Goal: Task Accomplishment & Management: Use online tool/utility

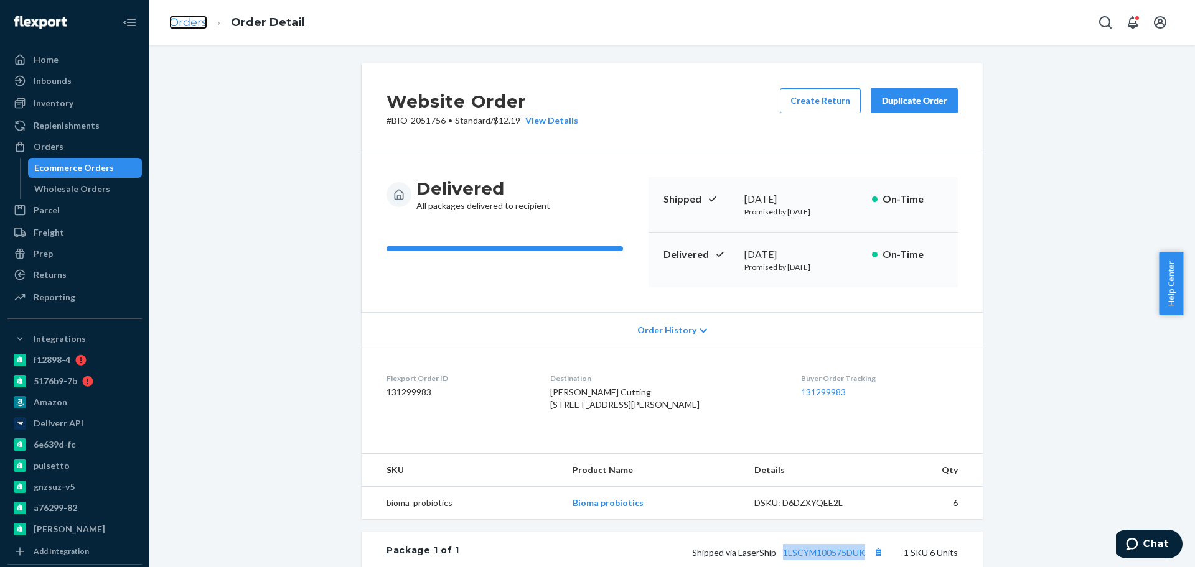
click at [179, 19] on link "Orders" at bounding box center [188, 23] width 38 height 14
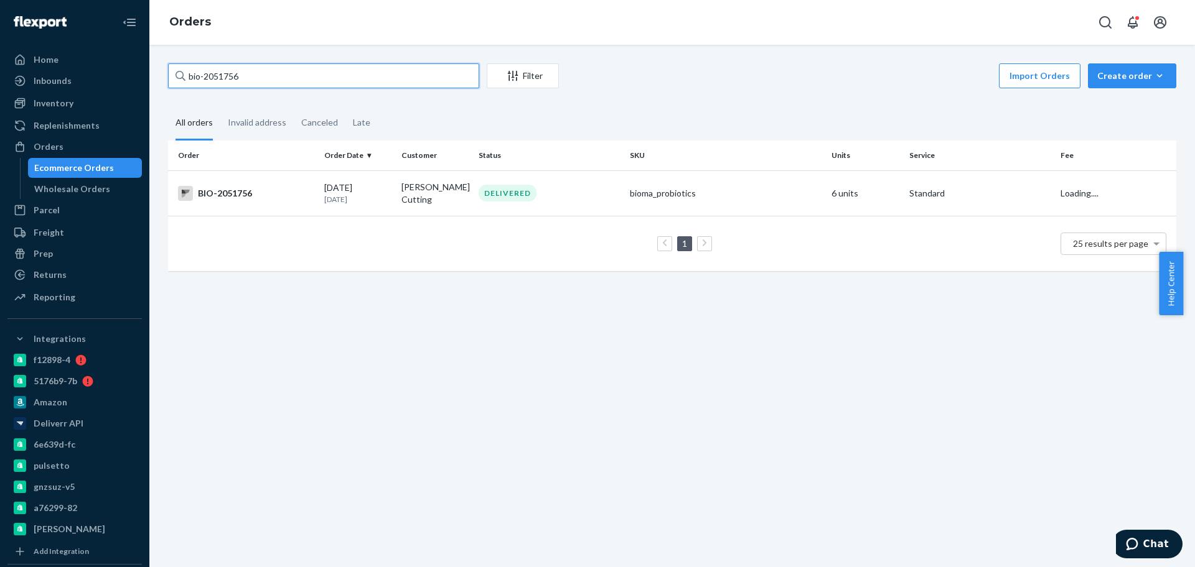
click at [225, 74] on input "bio-2051756" at bounding box center [323, 75] width 311 height 25
paste input "473034"
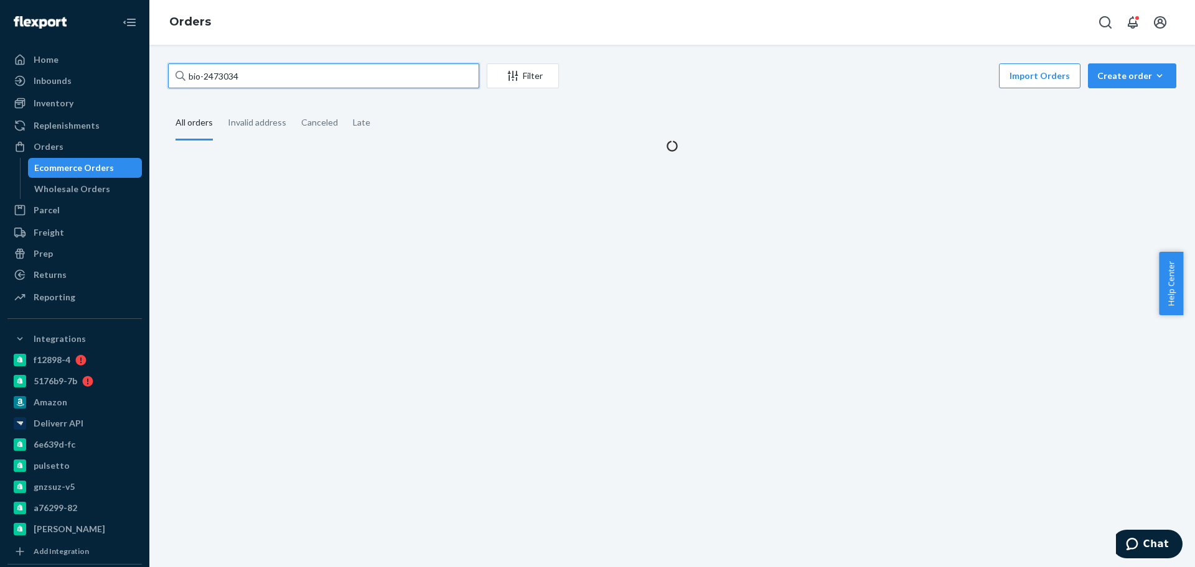
type input "bio-2473034"
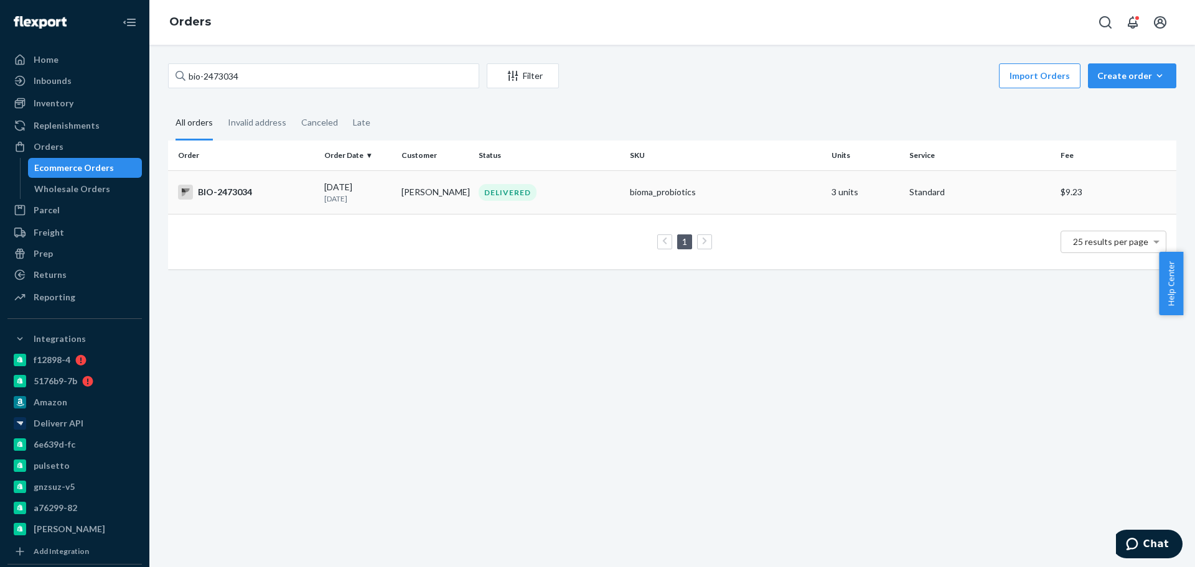
click at [350, 195] on p "2 days ago" at bounding box center [357, 199] width 67 height 11
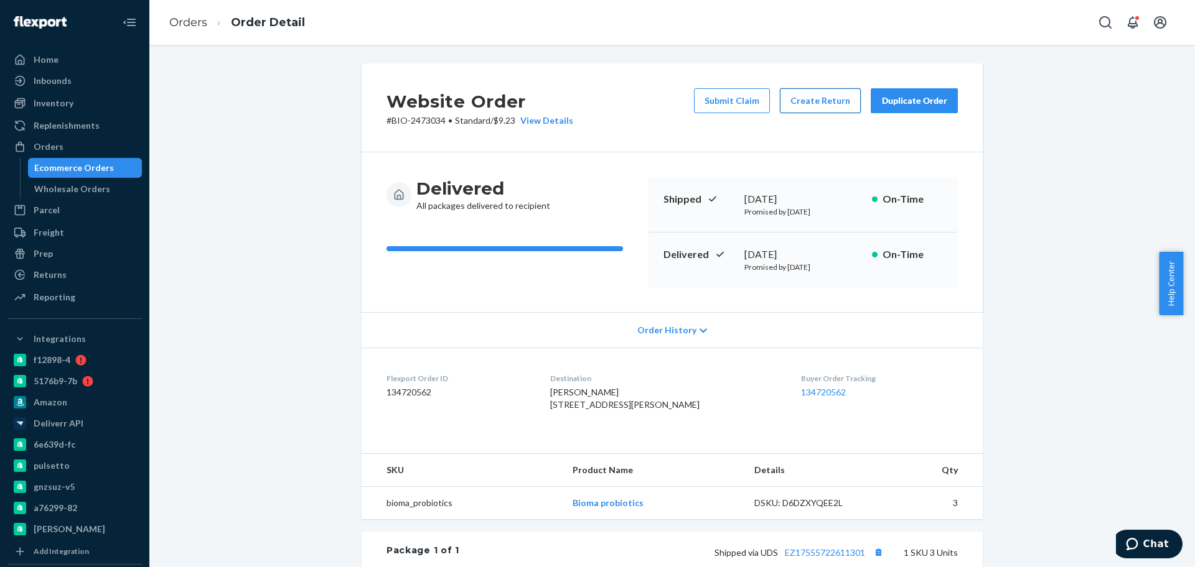
click at [819, 106] on button "Create Return" at bounding box center [820, 100] width 81 height 25
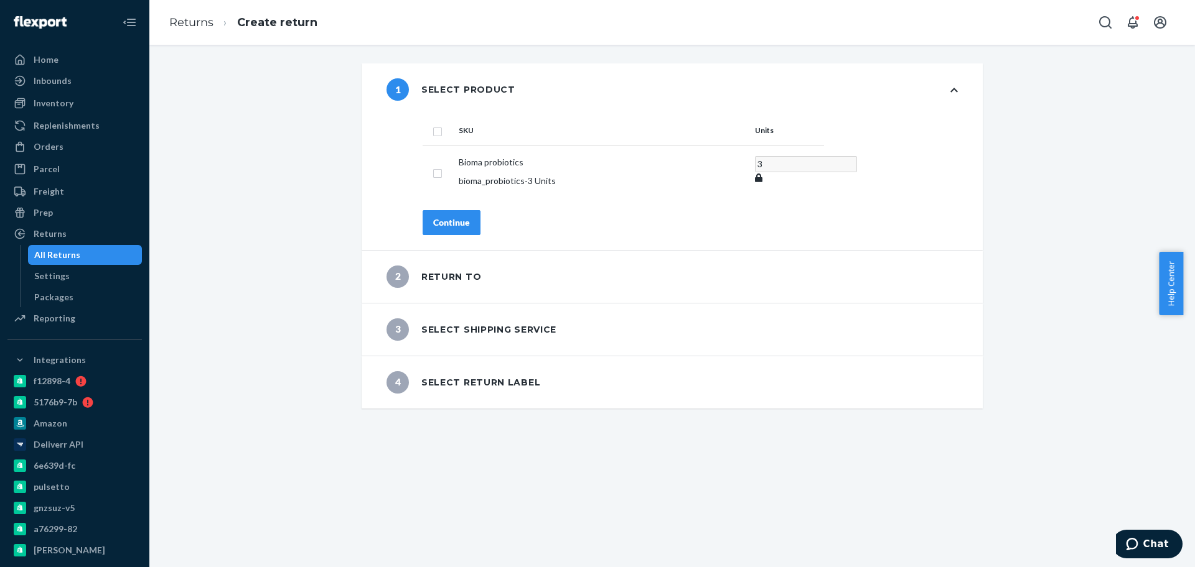
click at [432, 133] on input "checkbox" at bounding box center [437, 130] width 10 height 13
checkbox input "true"
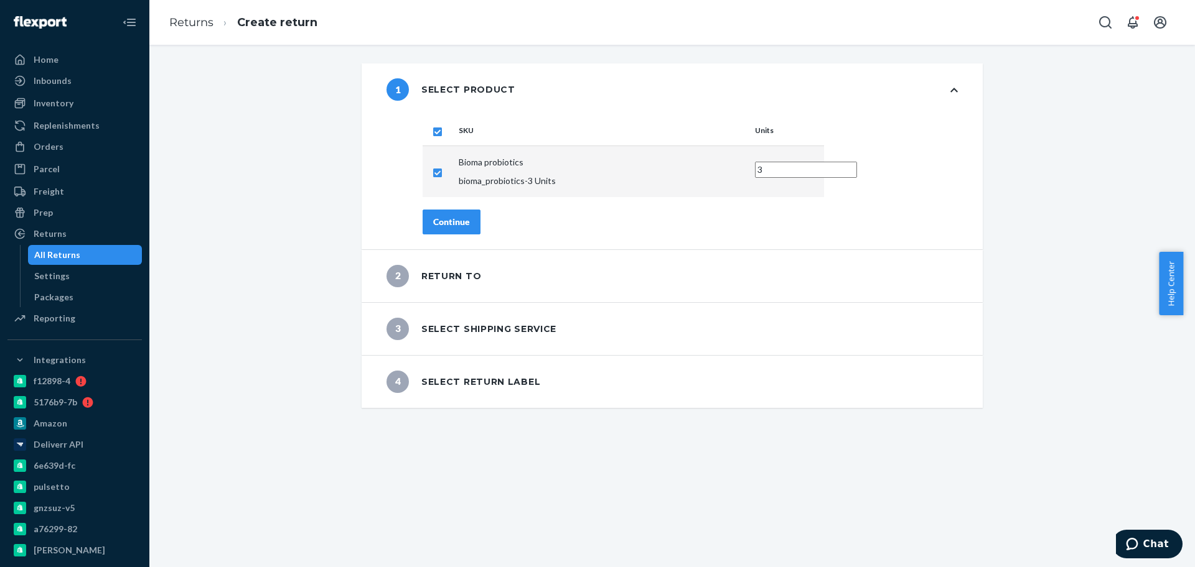
click at [431, 210] on button "Continue" at bounding box center [451, 222] width 58 height 25
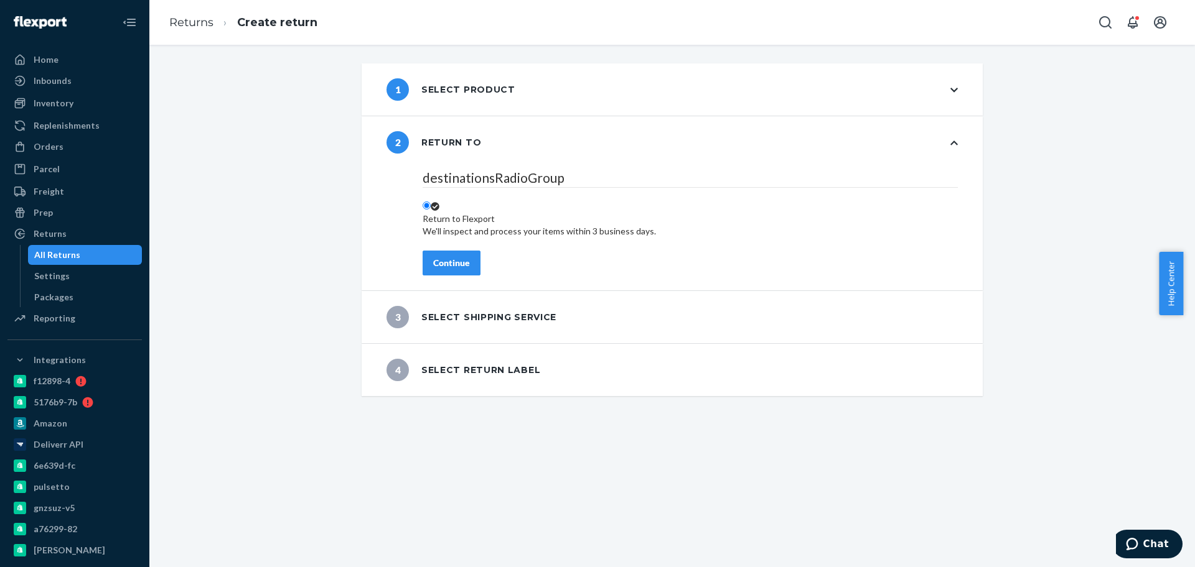
click at [454, 263] on div "Continue" at bounding box center [451, 263] width 37 height 12
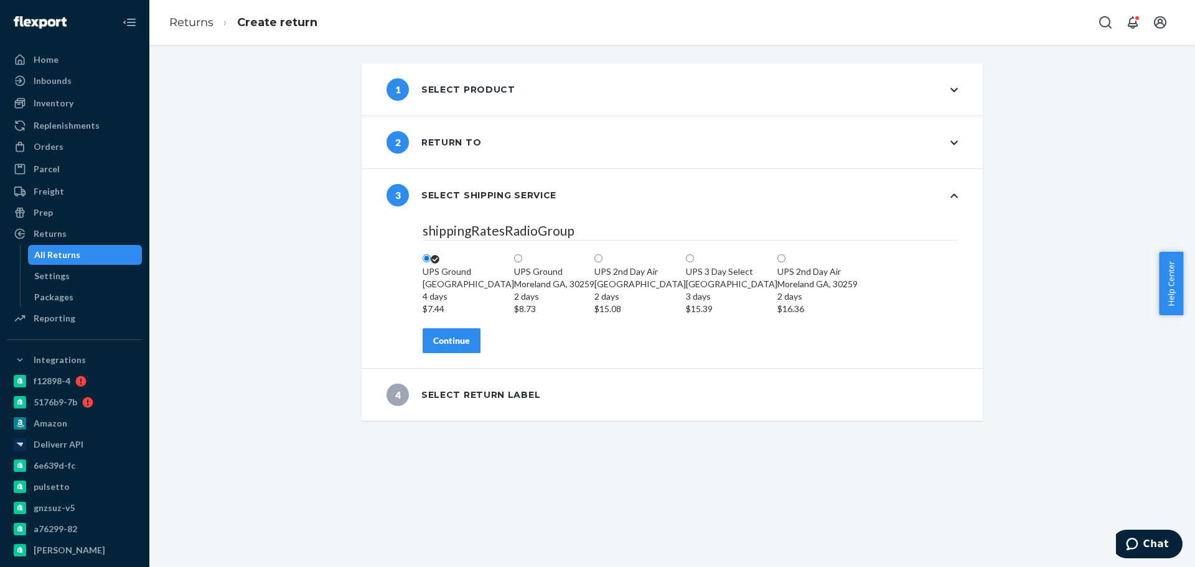
click at [438, 347] on div "Continue" at bounding box center [451, 341] width 37 height 12
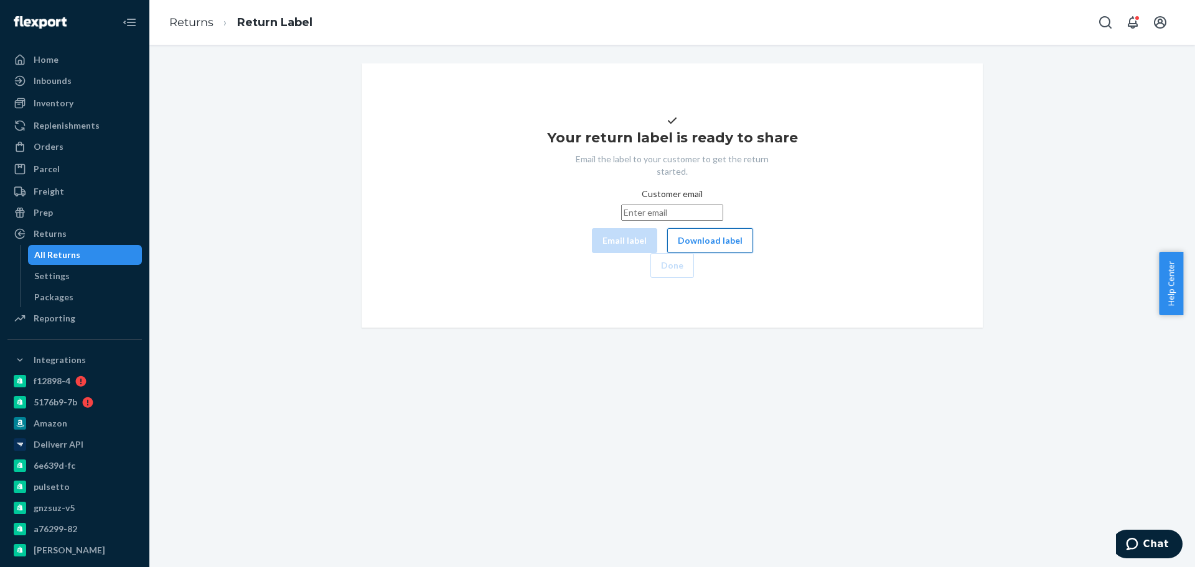
click at [667, 253] on button "Download label" at bounding box center [710, 240] width 86 height 25
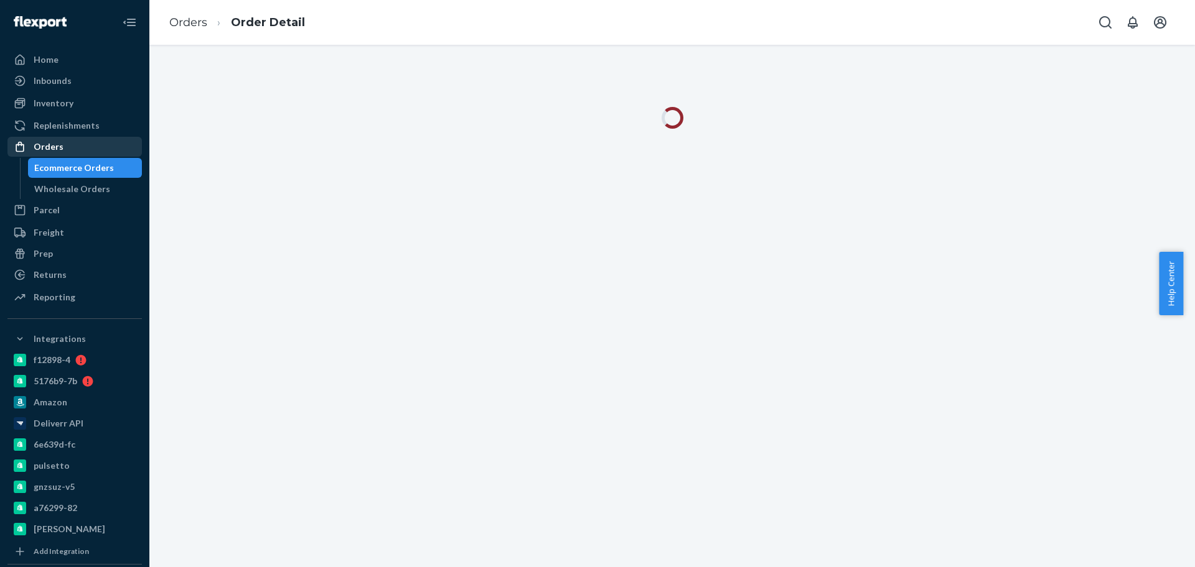
click at [55, 148] on div "Orders" at bounding box center [49, 147] width 30 height 12
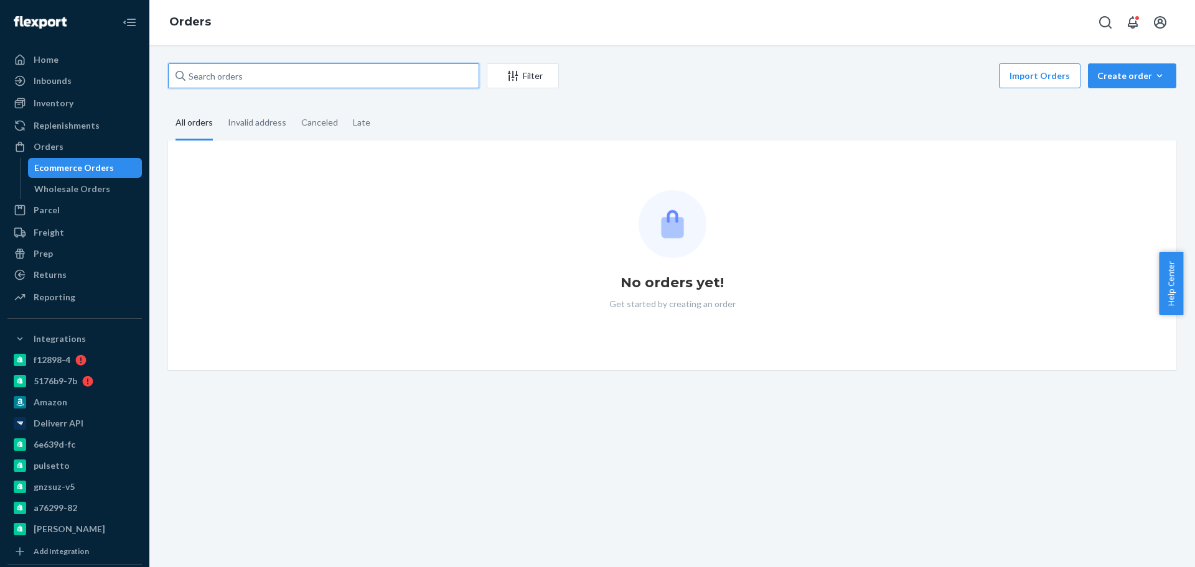
click at [257, 78] on input "text" at bounding box center [323, 75] width 311 height 25
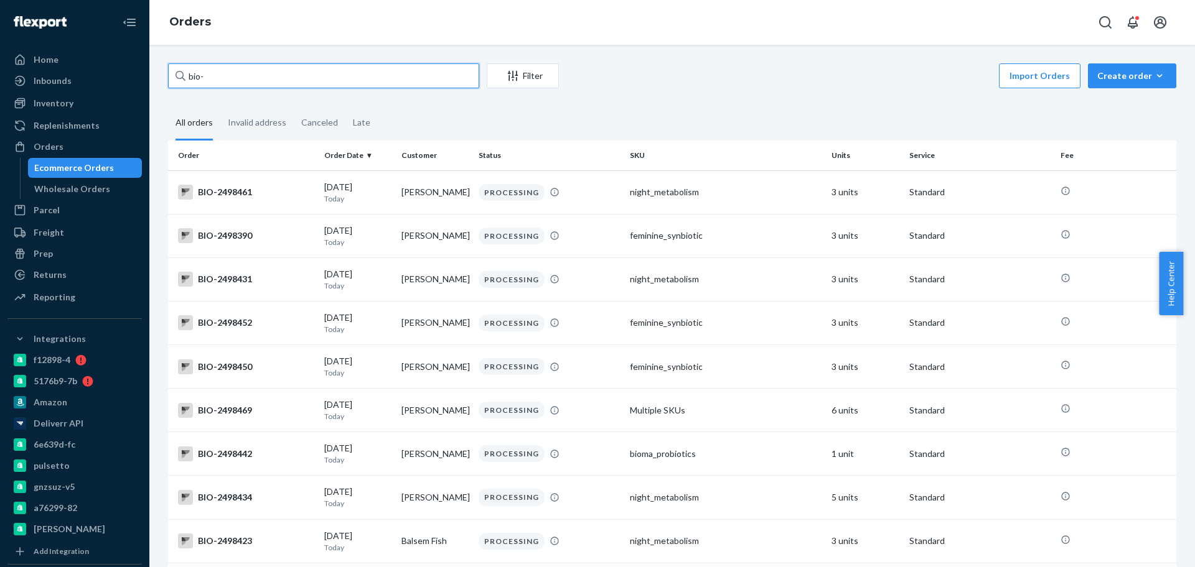
paste input "2488086"
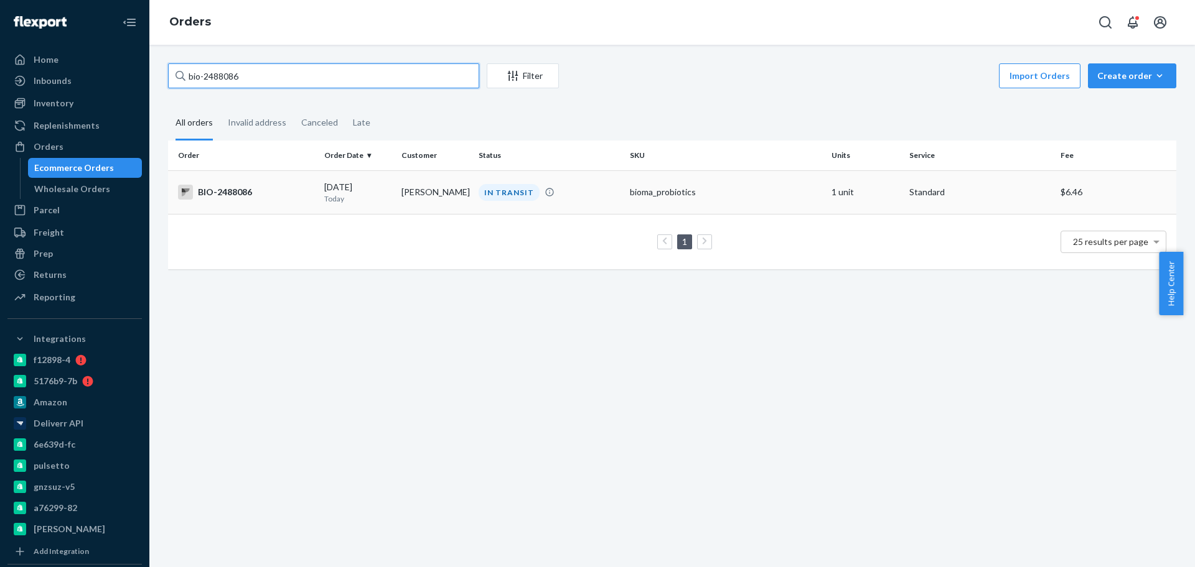
type input "bio-2488086"
click at [391, 198] on td "[DATE] [DATE]" at bounding box center [357, 192] width 77 height 44
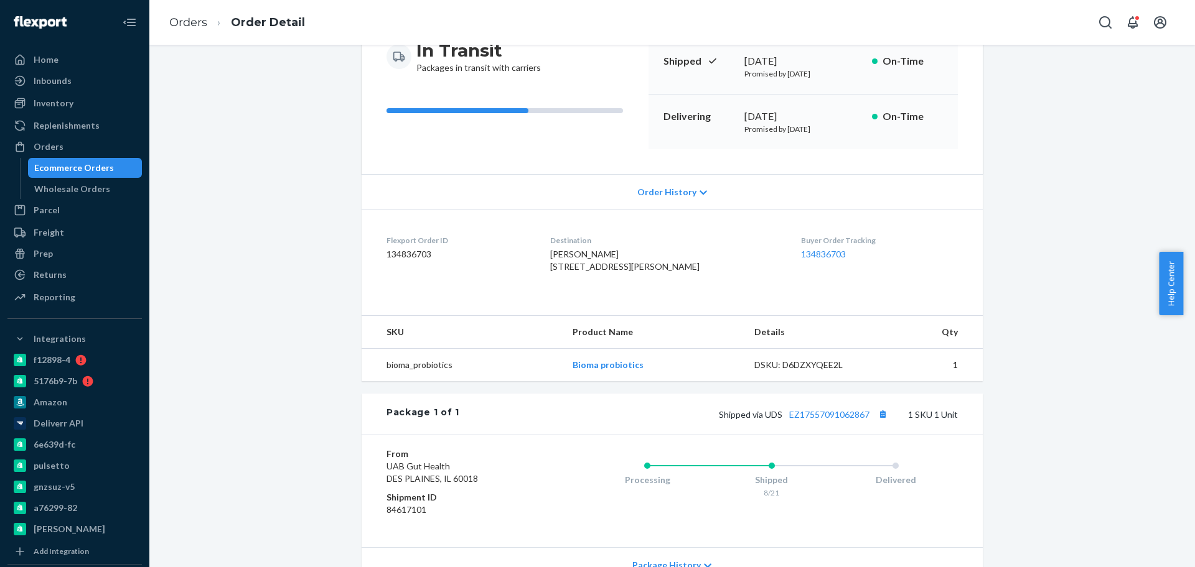
scroll to position [282, 0]
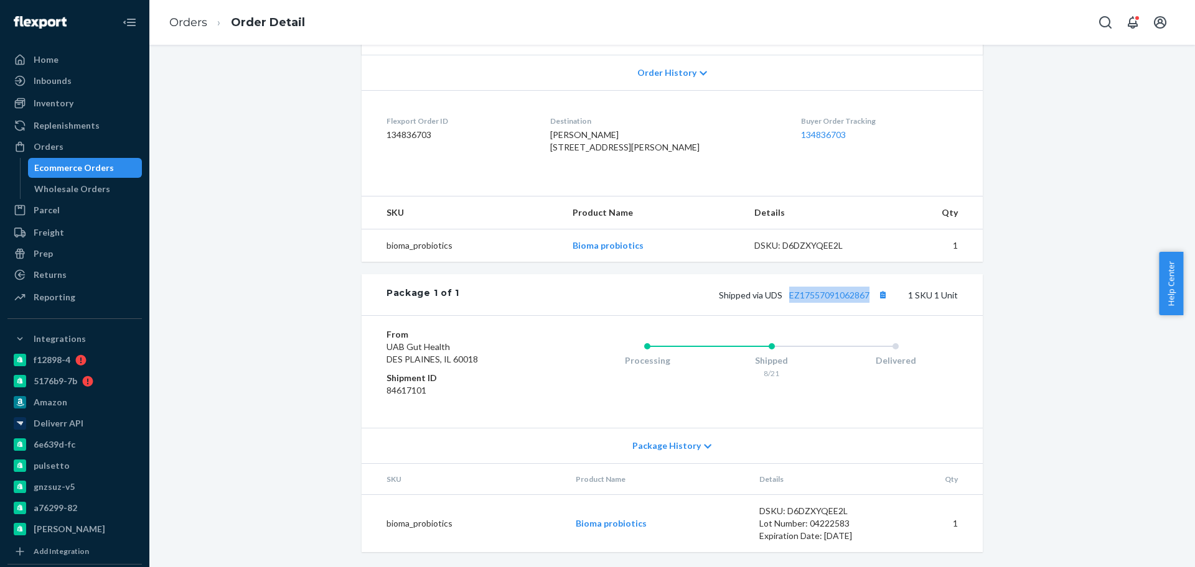
drag, startPoint x: 783, startPoint y: 306, endPoint x: 872, endPoint y: 309, distance: 89.0
click at [872, 309] on div "Package 1 of 1 Shipped via UDS EZ17557091062867 1 SKU 1 Unit" at bounding box center [672, 294] width 621 height 41
copy link "EZ17557091062867"
click at [179, 22] on link "Orders" at bounding box center [188, 23] width 38 height 14
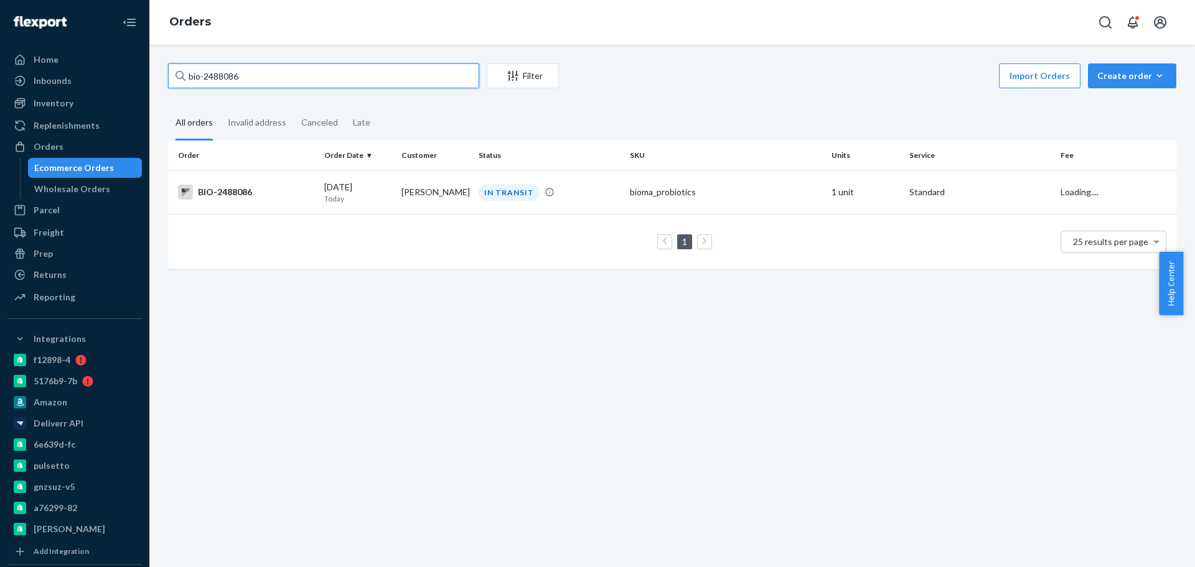
click at [220, 73] on input "bio-2488086" at bounding box center [323, 75] width 311 height 25
paste input "47508"
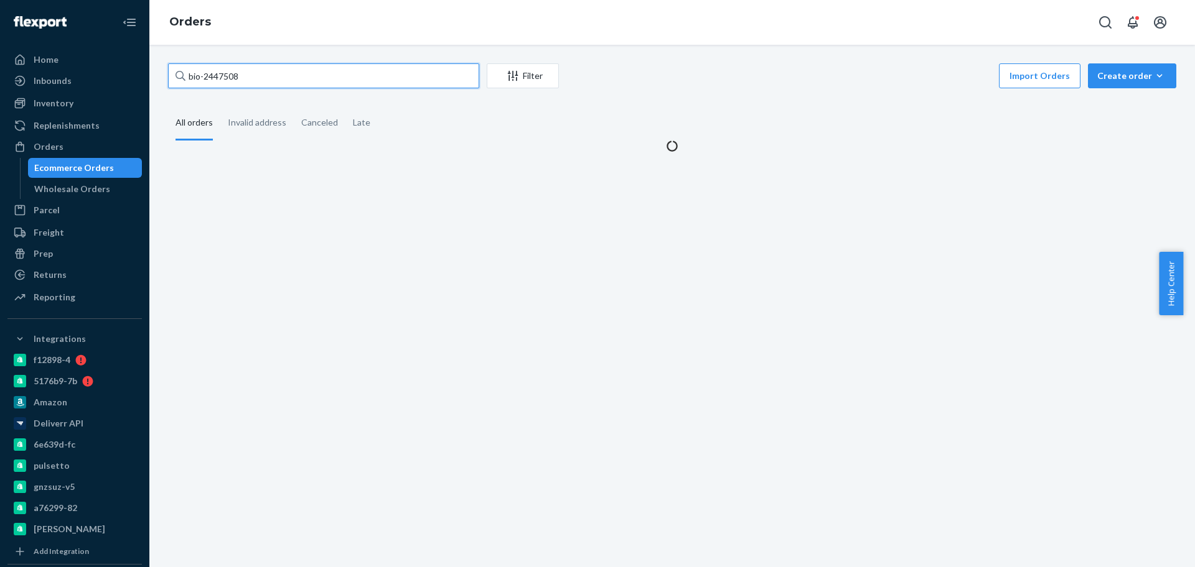
type input "bio-2447508"
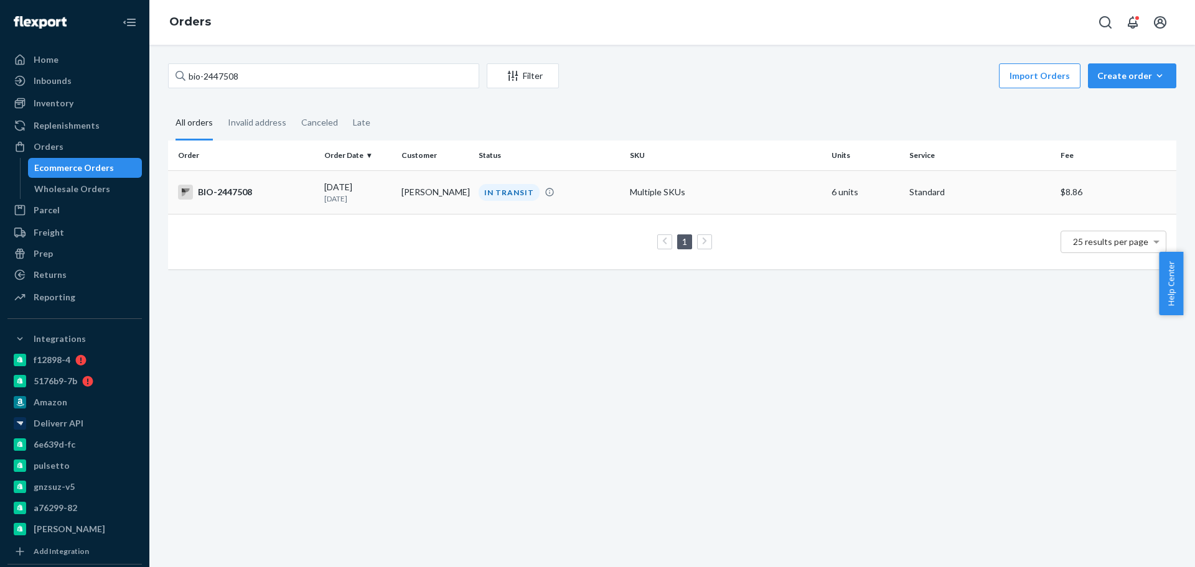
click at [412, 196] on td "[PERSON_NAME]" at bounding box center [434, 192] width 77 height 44
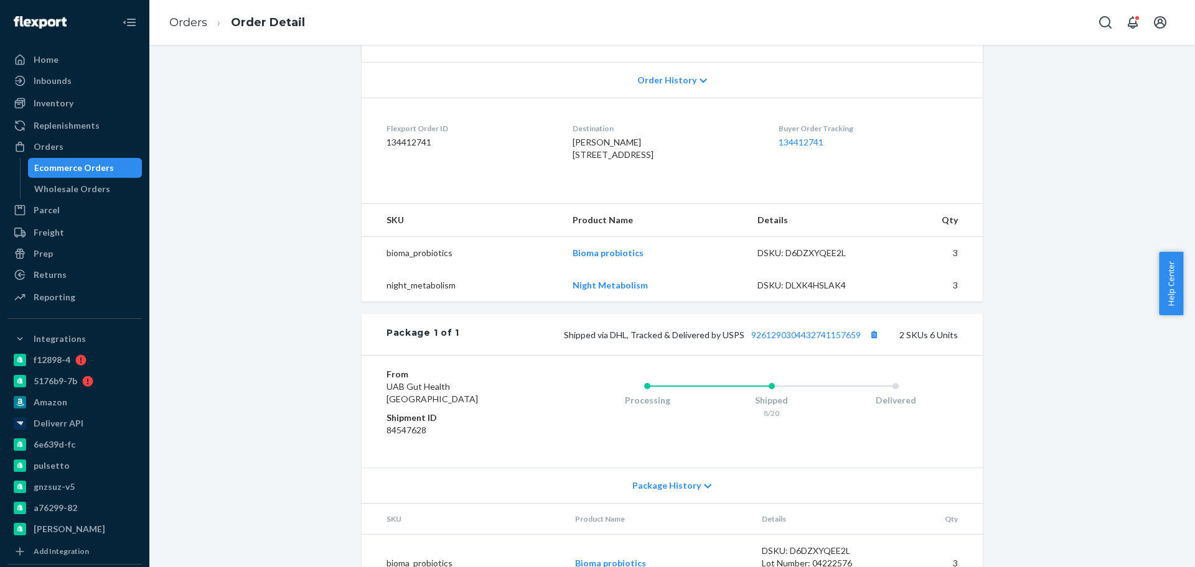
scroll to position [311, 0]
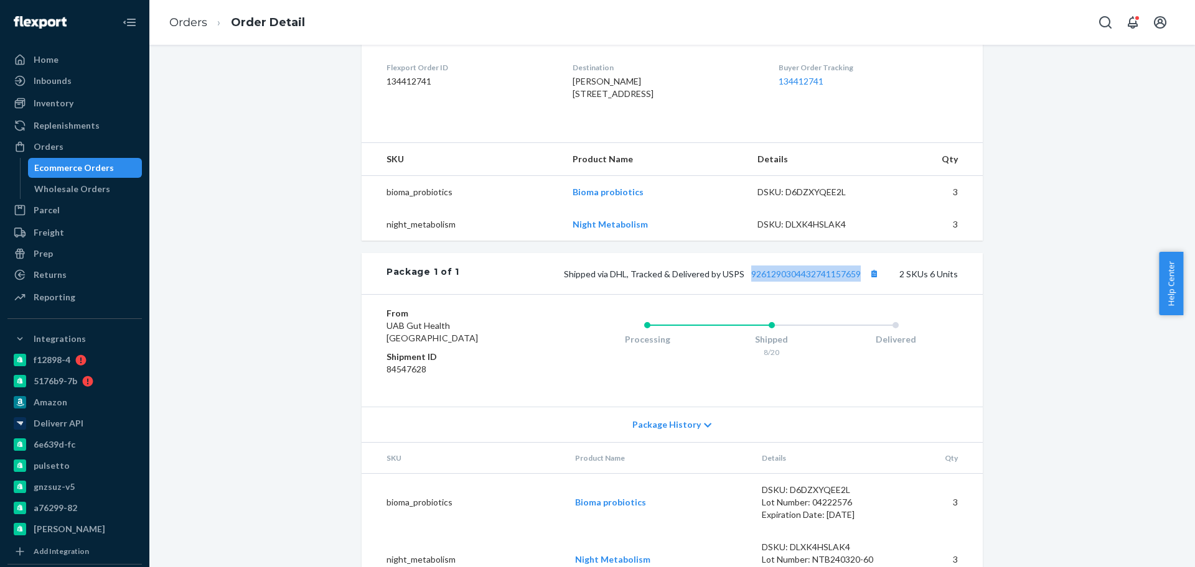
drag, startPoint x: 745, startPoint y: 308, endPoint x: 877, endPoint y: 309, distance: 131.9
click at [877, 294] on div "Package 1 of 1 Shipped via DHL, Tracked & Delivered by USPS 9261290304432741157…" at bounding box center [672, 273] width 621 height 41
copy link "9261290304432741157659"
